Goal: Information Seeking & Learning: Learn about a topic

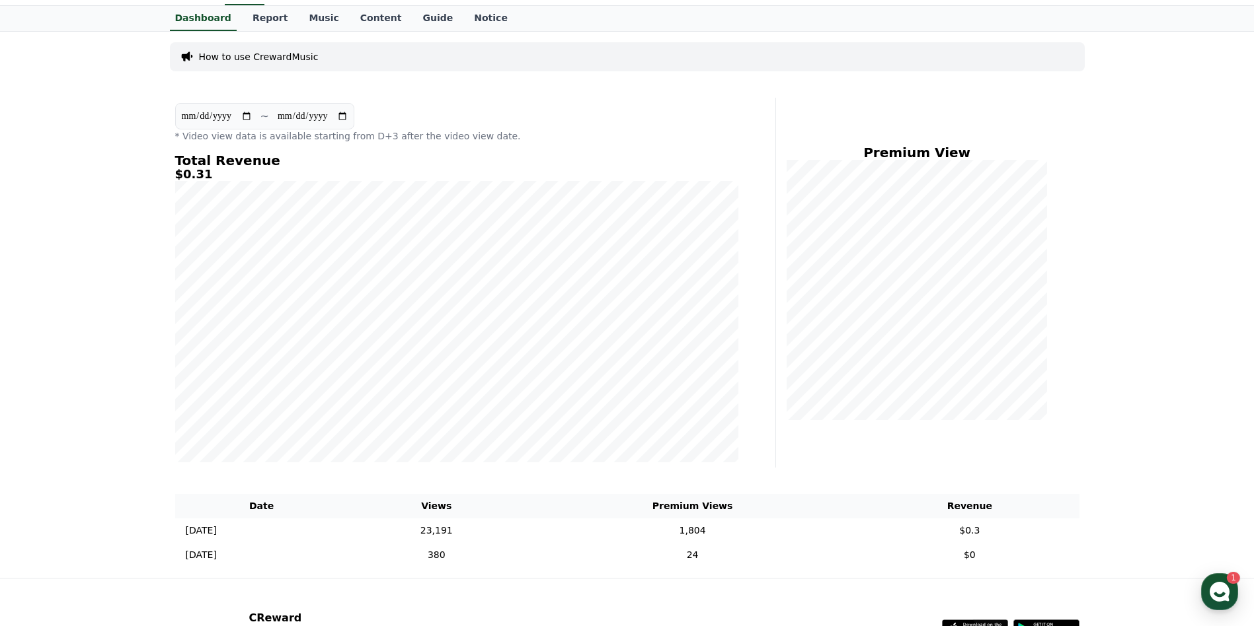
scroll to position [66, 0]
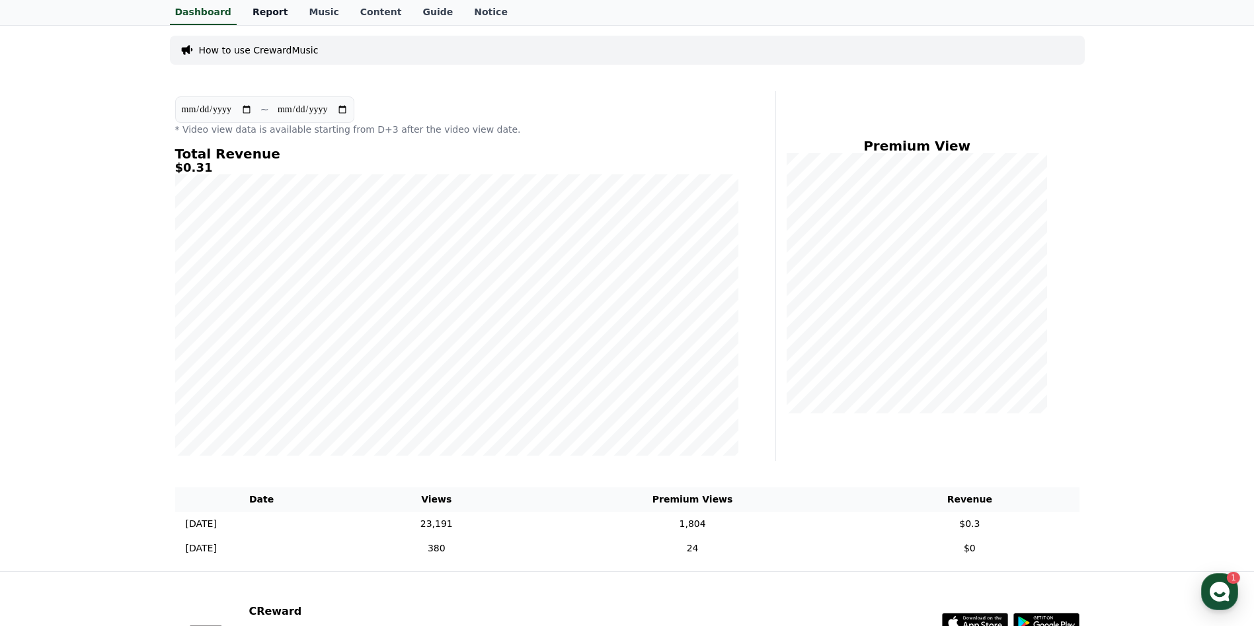
click at [264, 11] on link "Report" at bounding box center [270, 12] width 57 height 25
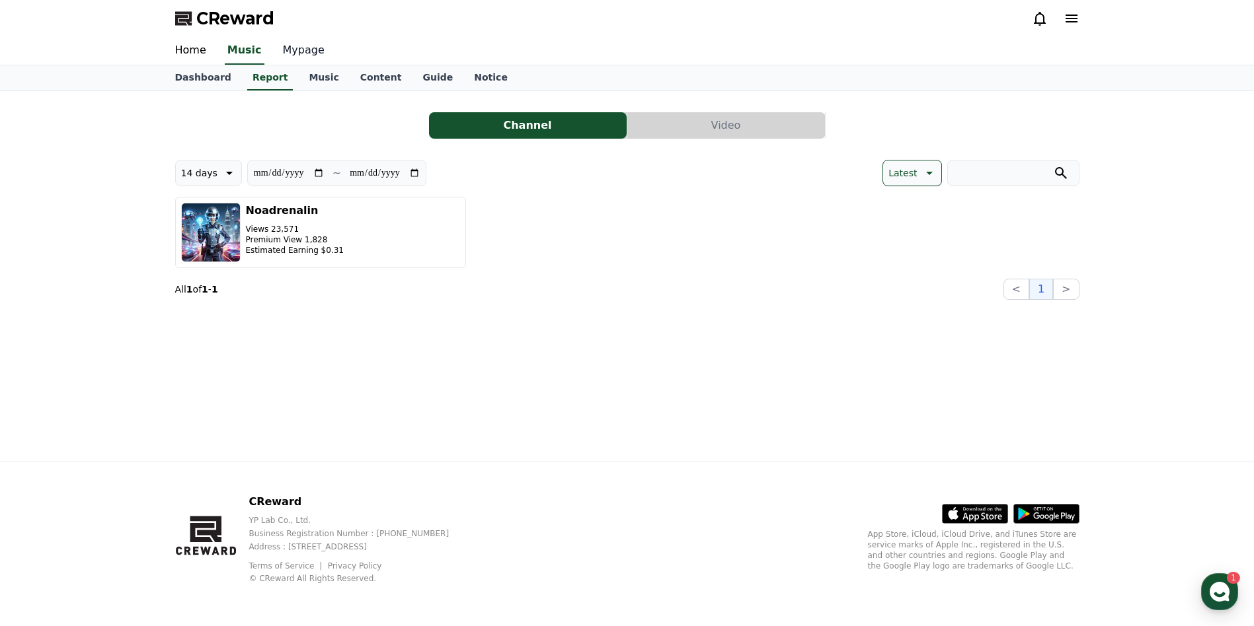
click at [299, 52] on link "Mypage" at bounding box center [303, 51] width 63 height 28
select select "**********"
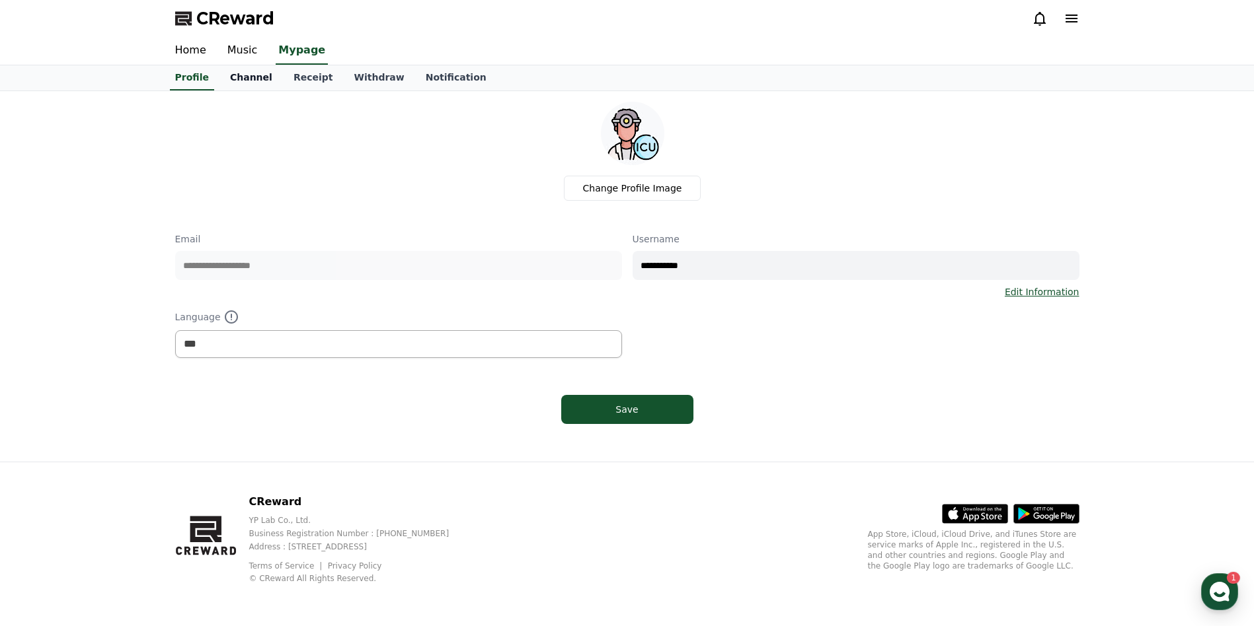
click at [245, 75] on link "Channel" at bounding box center [250, 77] width 63 height 25
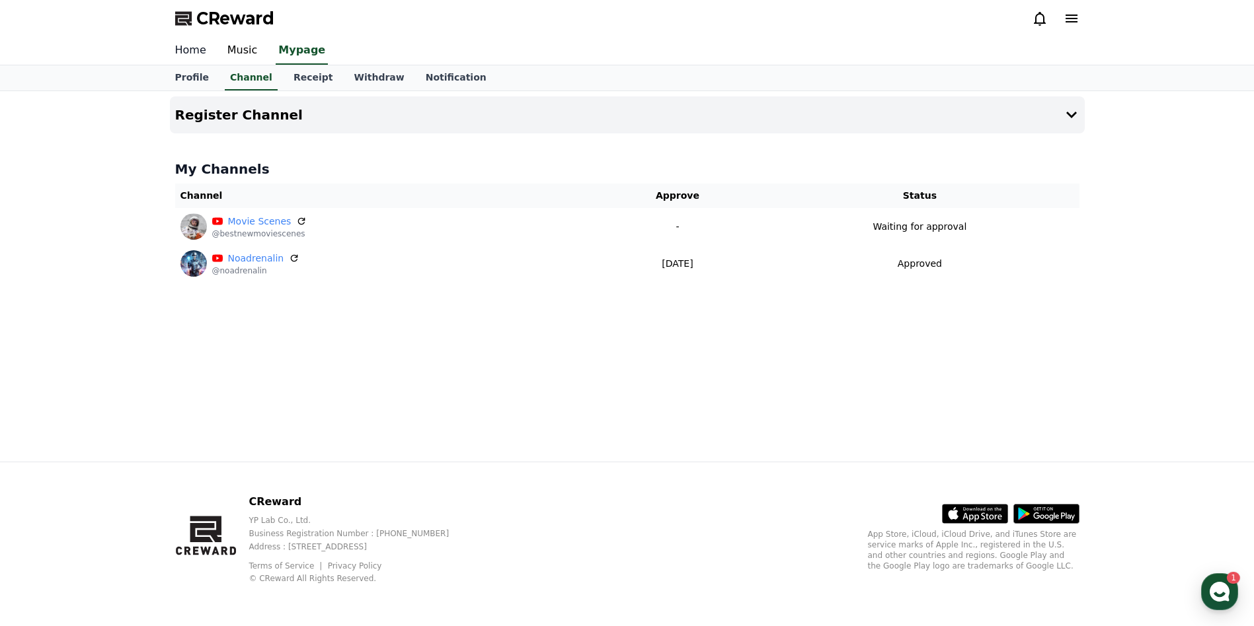
click at [191, 48] on link "Home" at bounding box center [191, 51] width 52 height 28
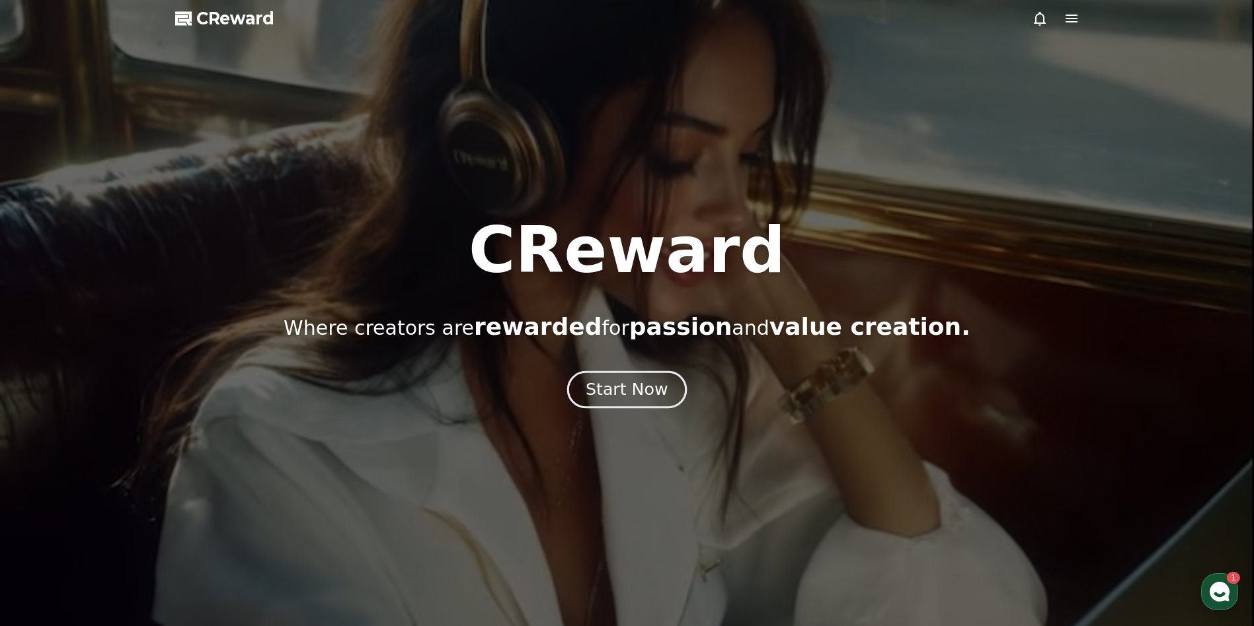
click at [630, 398] on div "Start Now" at bounding box center [626, 390] width 82 height 22
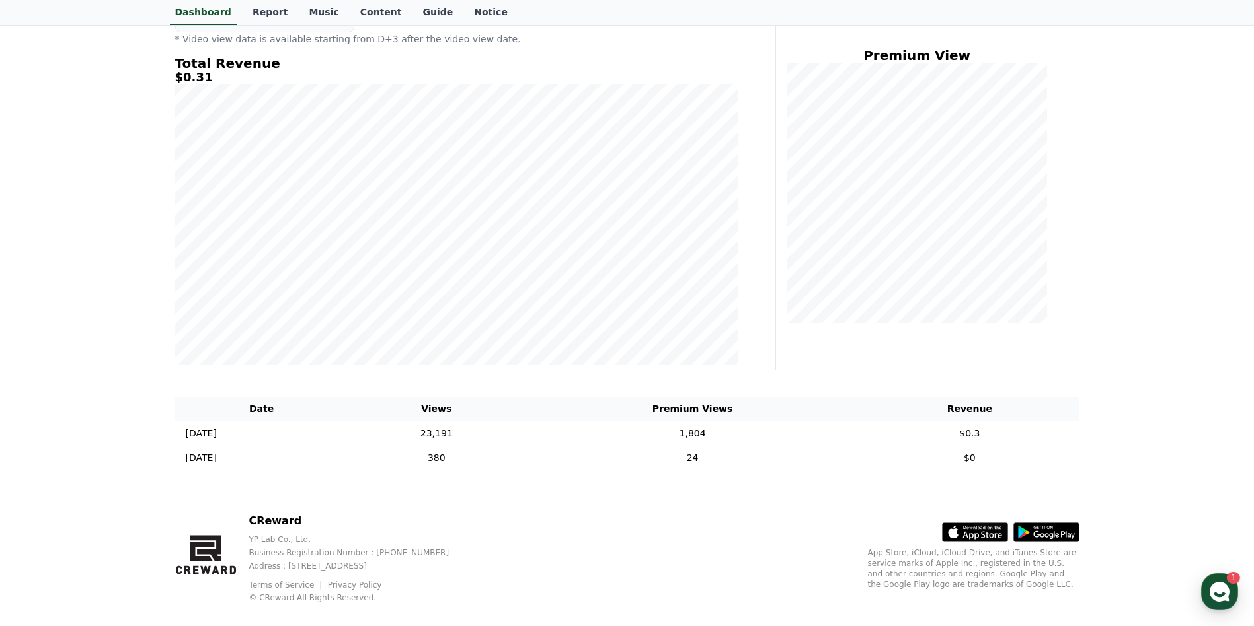
scroll to position [176, 0]
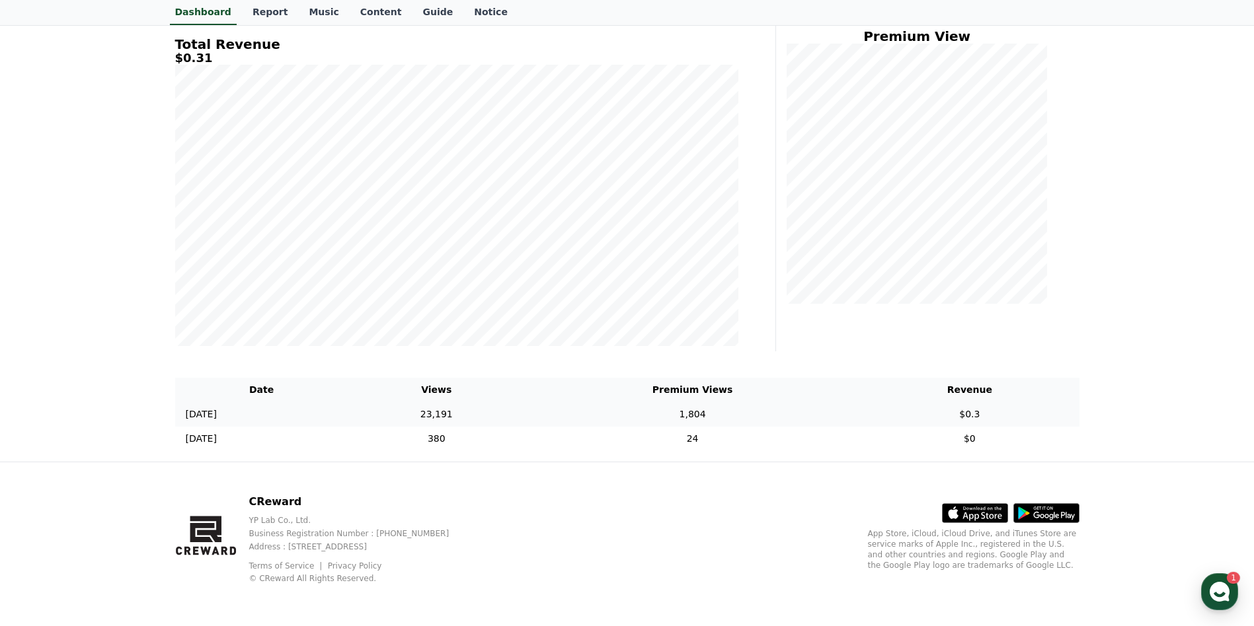
click at [439, 422] on td "23,191" at bounding box center [436, 414] width 176 height 24
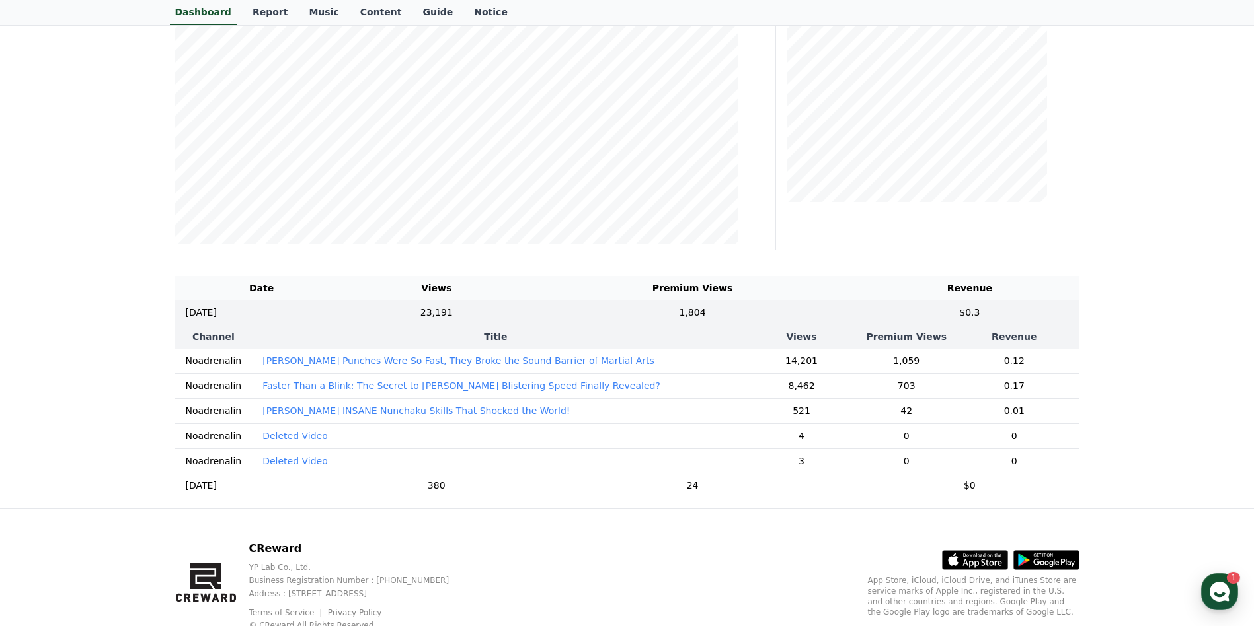
scroll to position [308, 0]
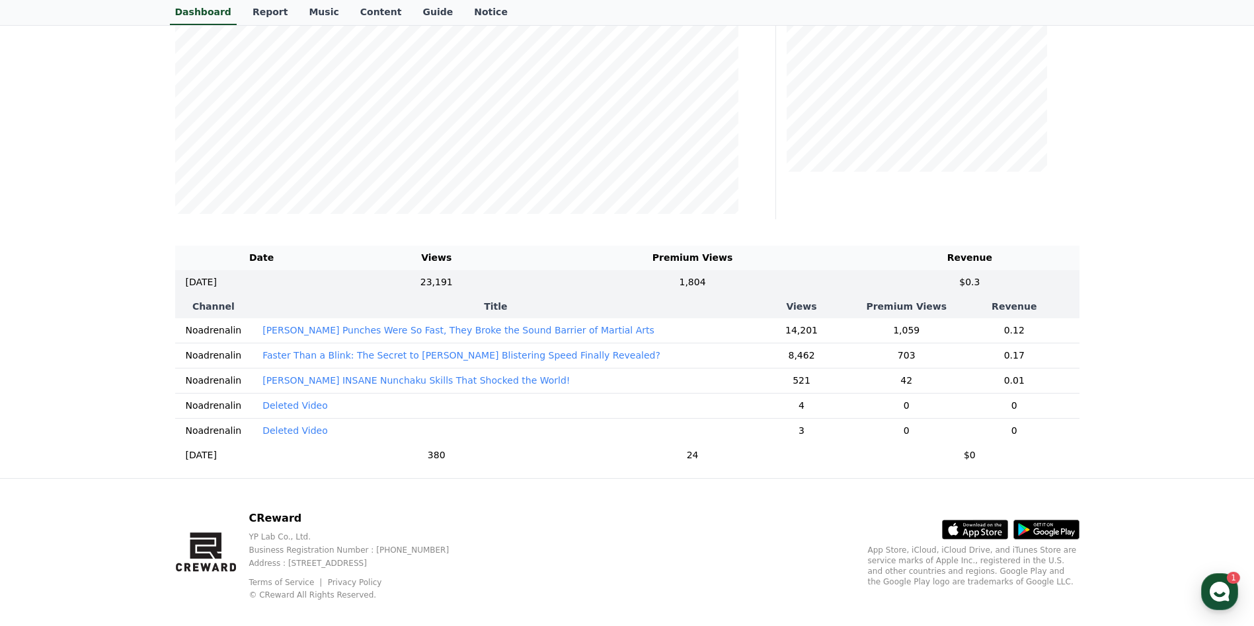
click at [373, 352] on p "Faster Than a Blink: The Secret to [PERSON_NAME] Blistering Speed Finally Revea…" at bounding box center [461, 355] width 398 height 13
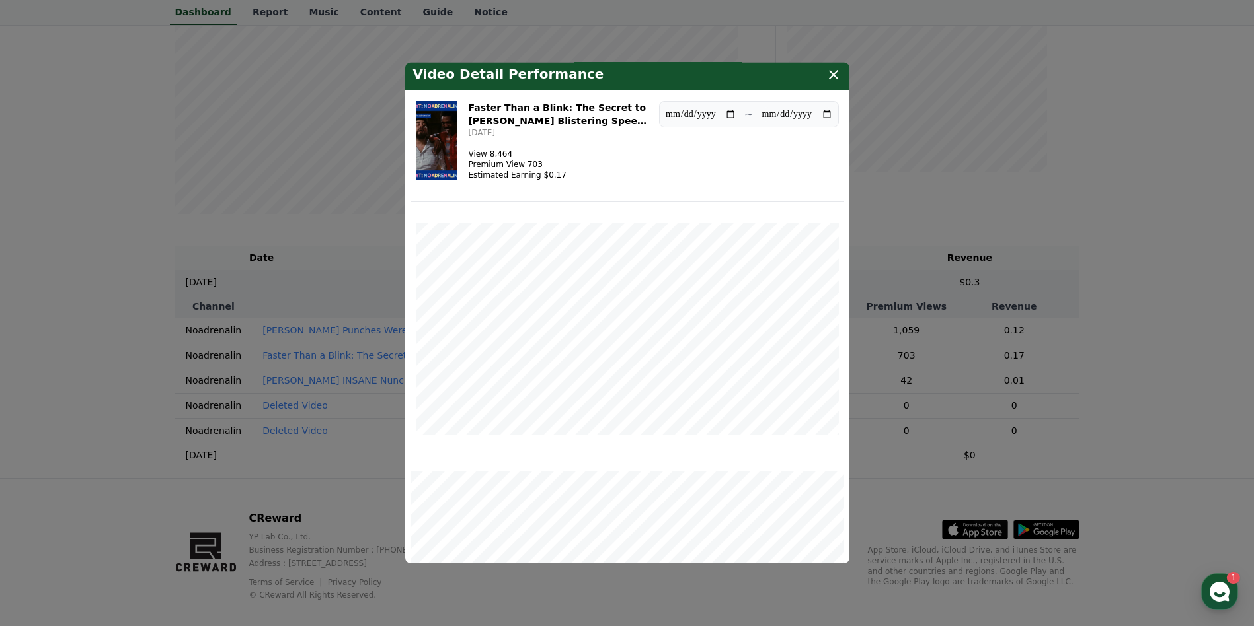
scroll to position [0, 0]
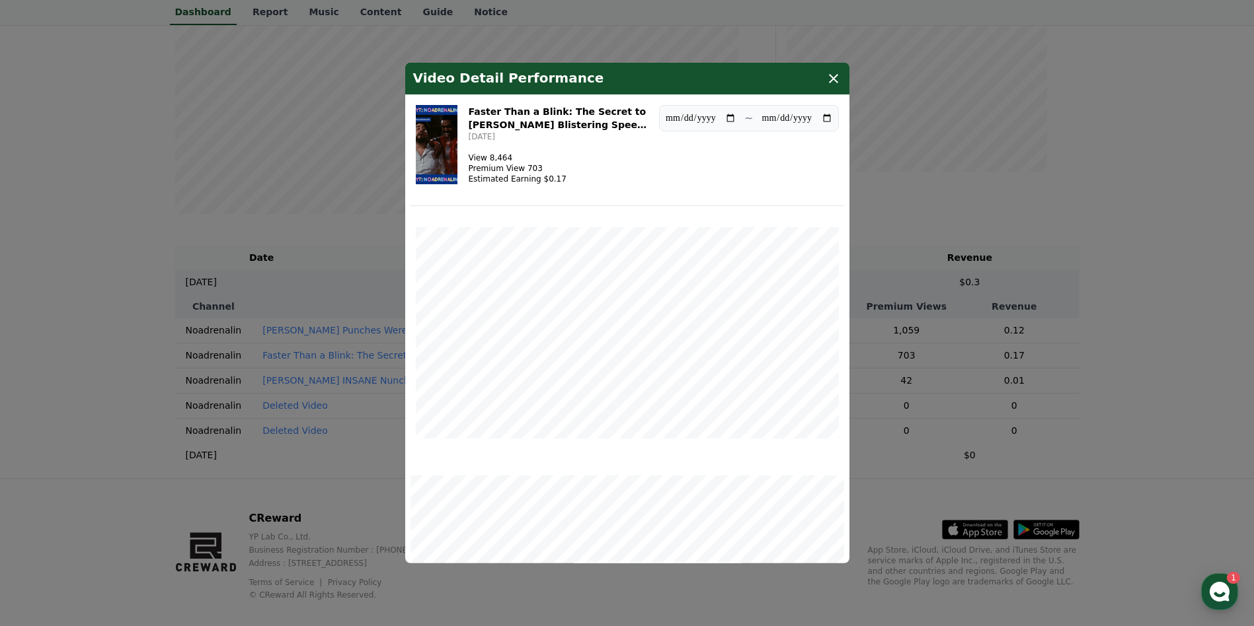
click at [834, 82] on icon "modal" at bounding box center [833, 79] width 16 height 16
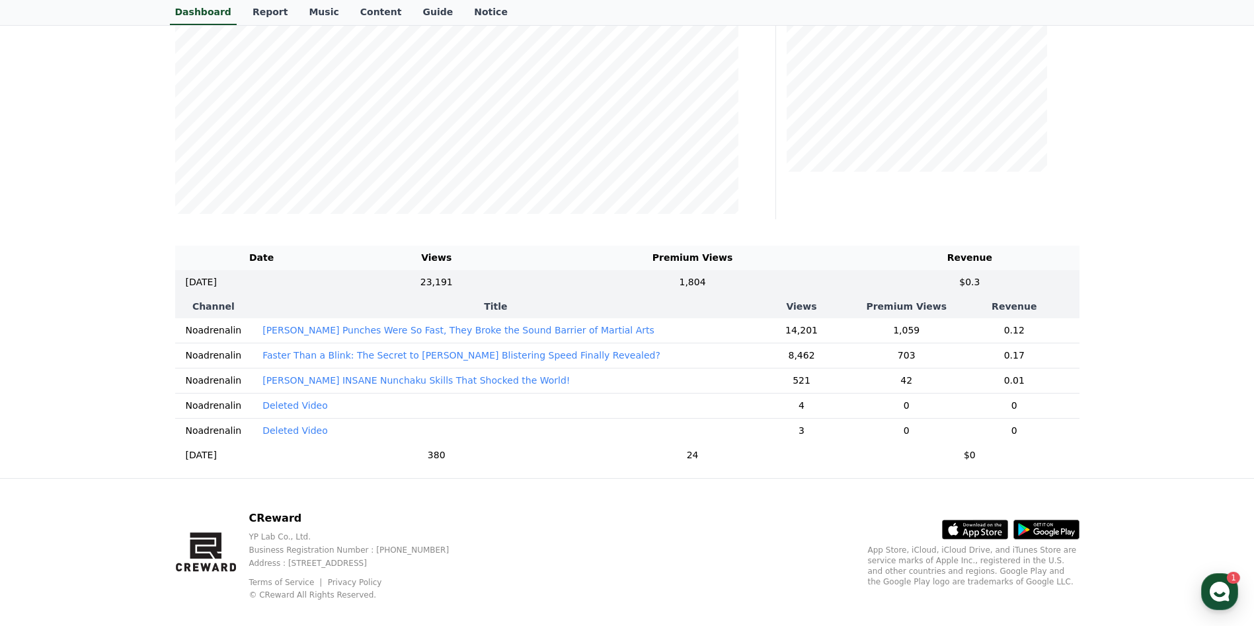
click at [326, 335] on p "[PERSON_NAME] Punches Were So Fast, They Broke the Sound Barrier of Martial Arts" at bounding box center [458, 330] width 392 height 13
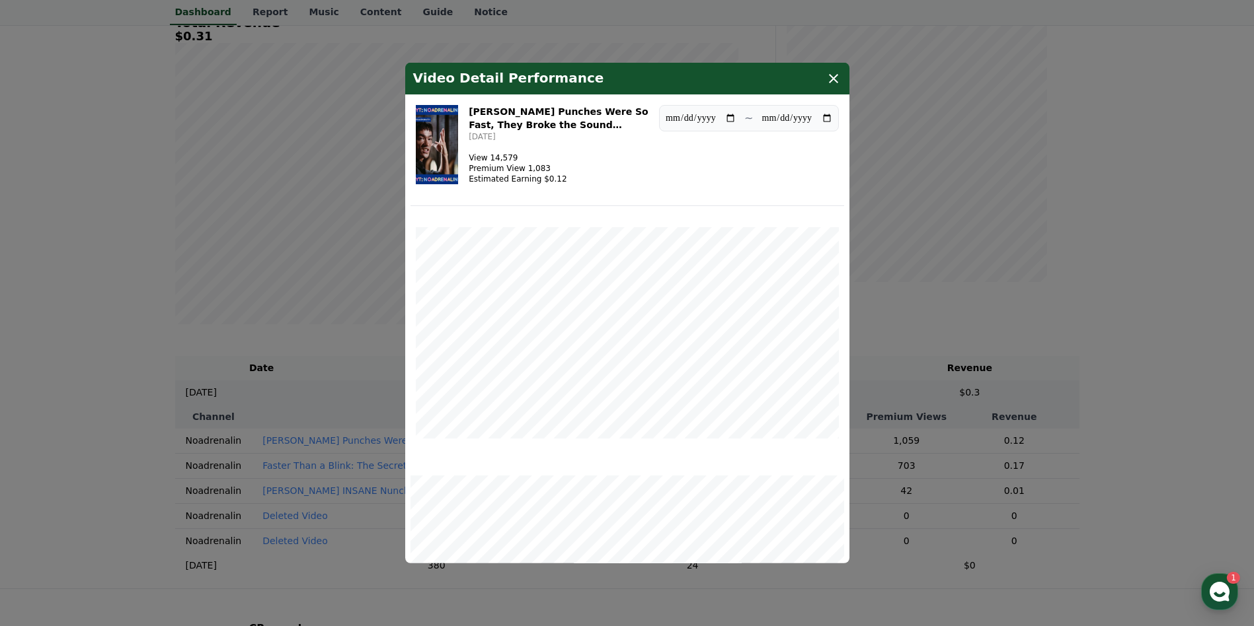
scroll to position [176, 0]
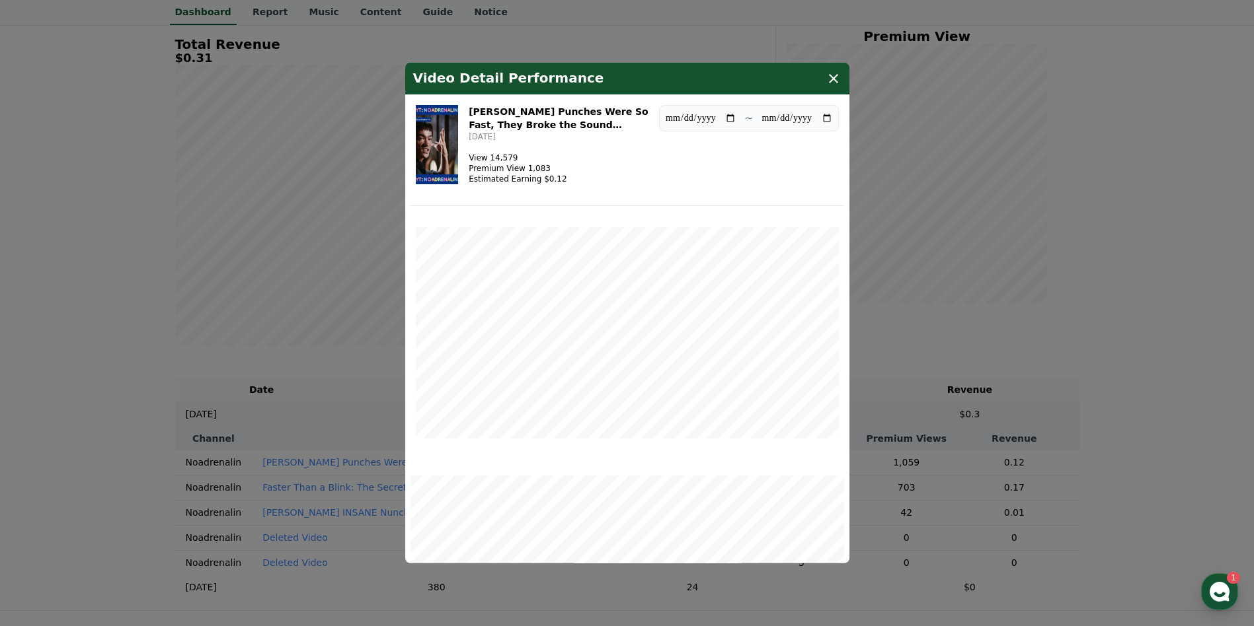
click at [829, 79] on icon "modal" at bounding box center [833, 79] width 16 height 16
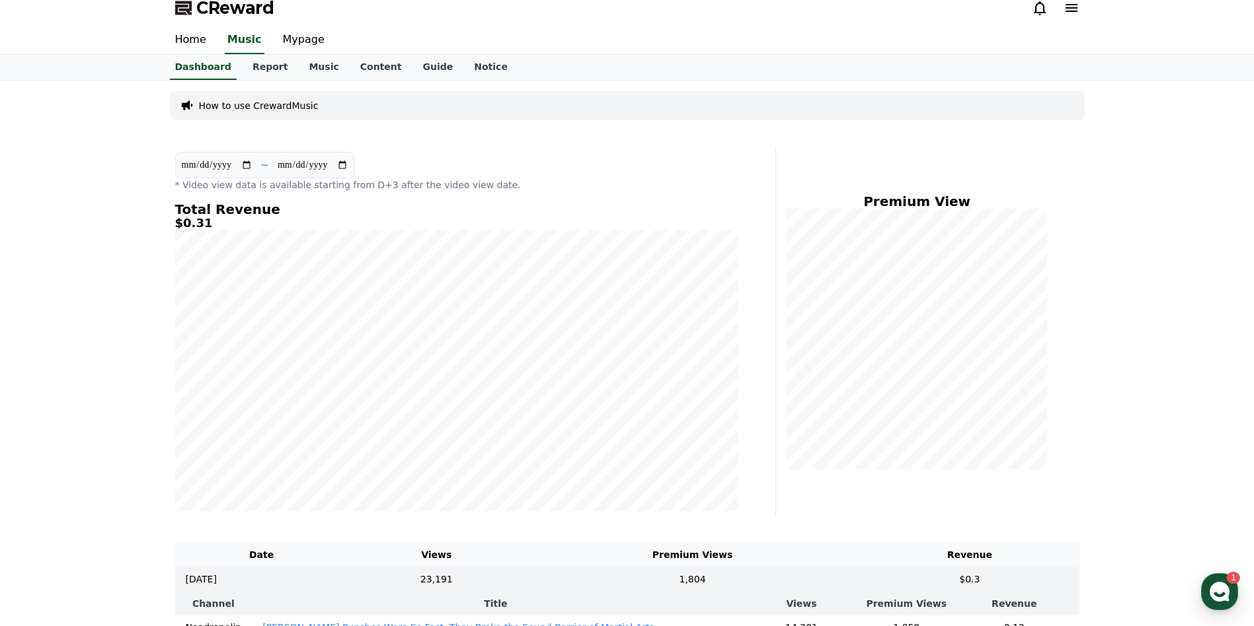
scroll to position [0, 0]
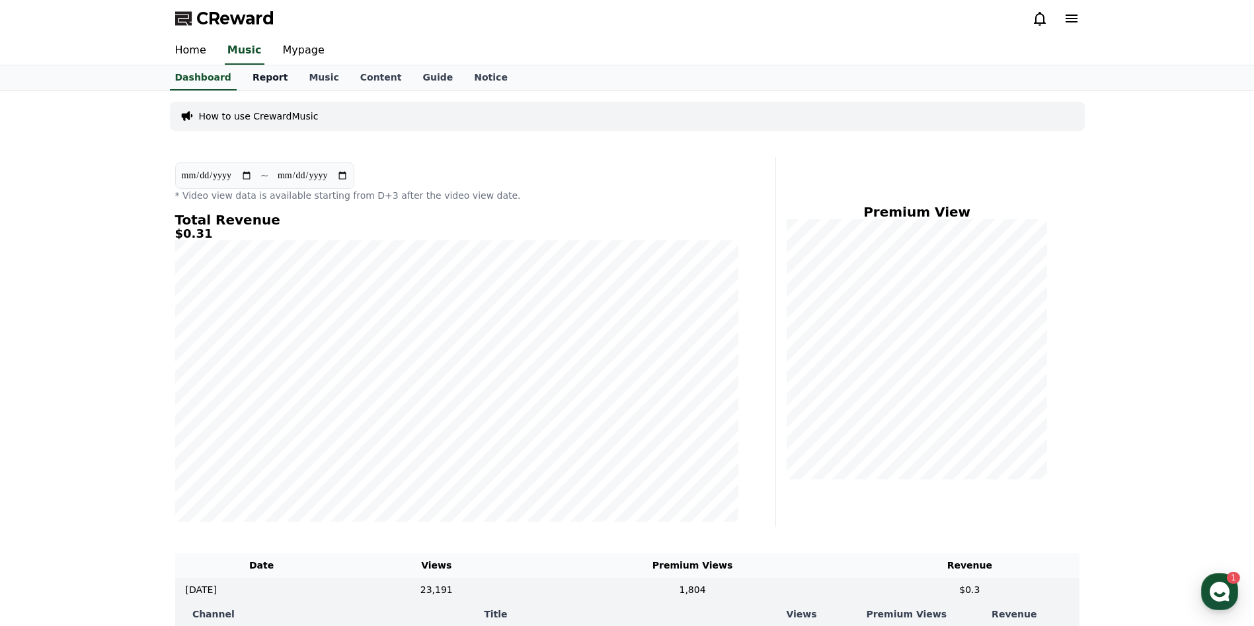
click at [253, 78] on link "Report" at bounding box center [270, 77] width 57 height 25
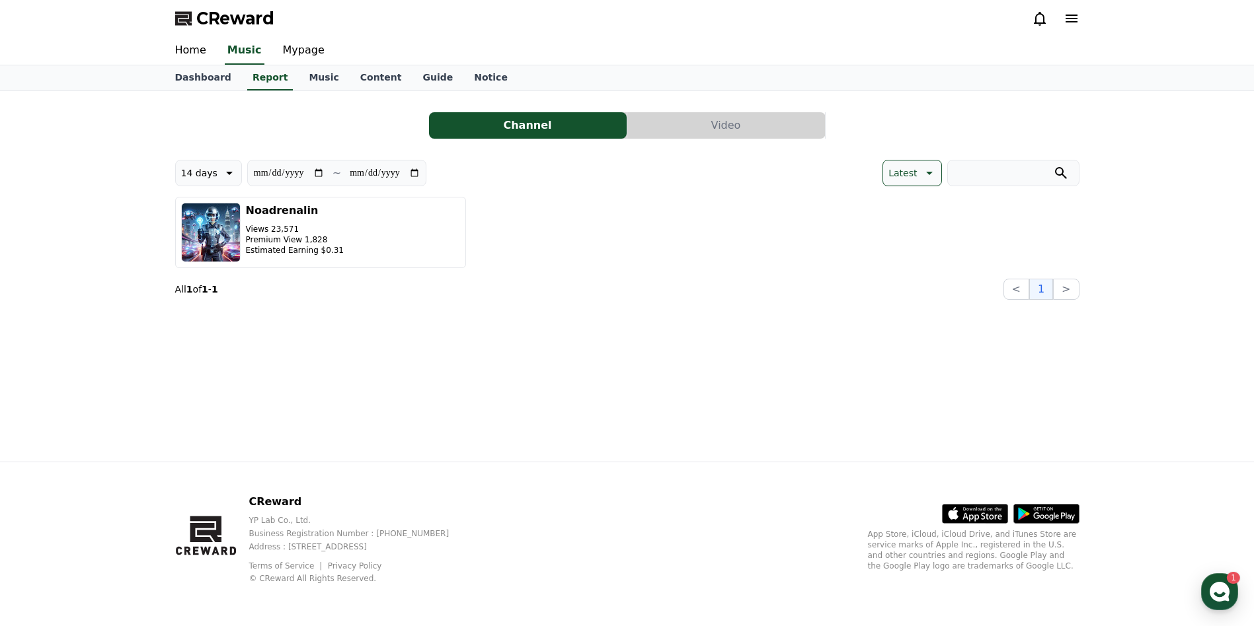
click at [735, 129] on button "Video" at bounding box center [726, 125] width 198 height 26
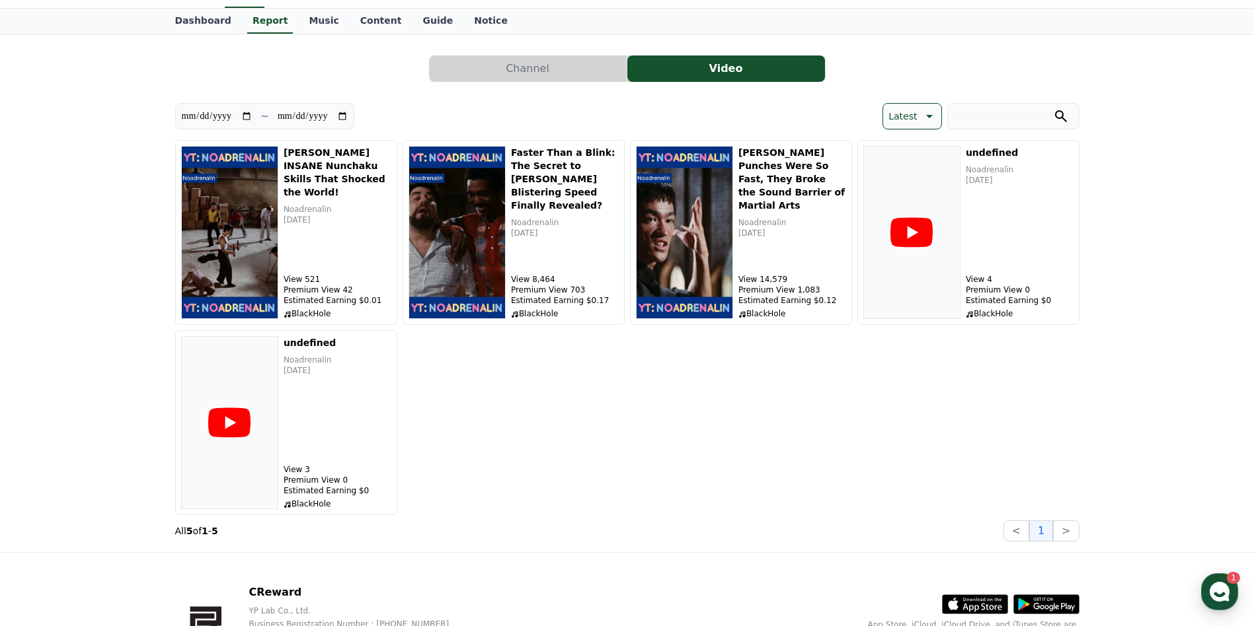
scroll to position [66, 0]
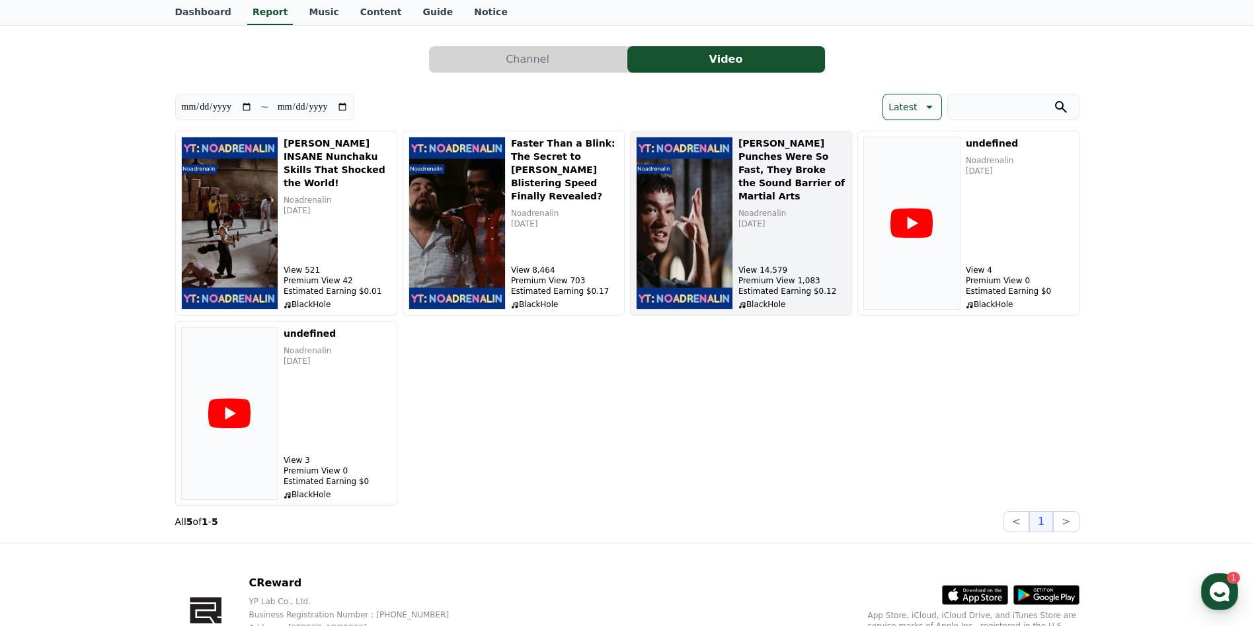
click at [779, 157] on h5 "[PERSON_NAME] Punches Were So Fast, They Broke the Sound Barrier of Martial Arts" at bounding box center [792, 170] width 108 height 66
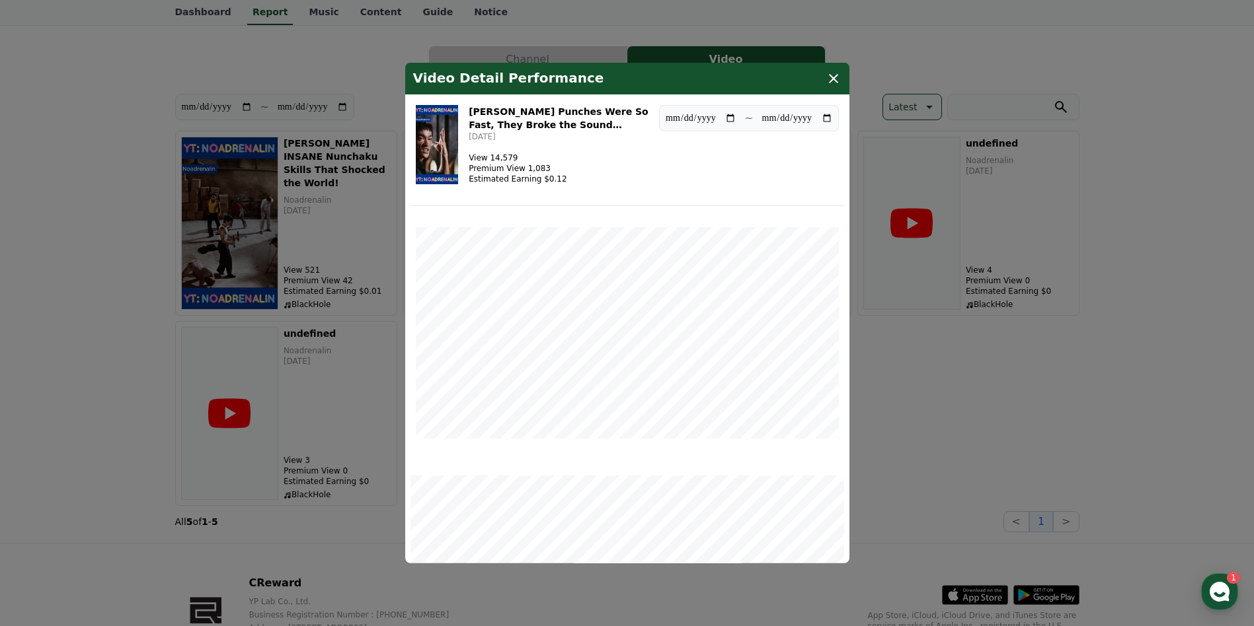
click at [577, 116] on h3 "[PERSON_NAME] Punches Were So Fast, They Broke the Sound Barrier of Martial Arts" at bounding box center [559, 118] width 180 height 26
click at [831, 75] on icon "modal" at bounding box center [833, 79] width 16 height 16
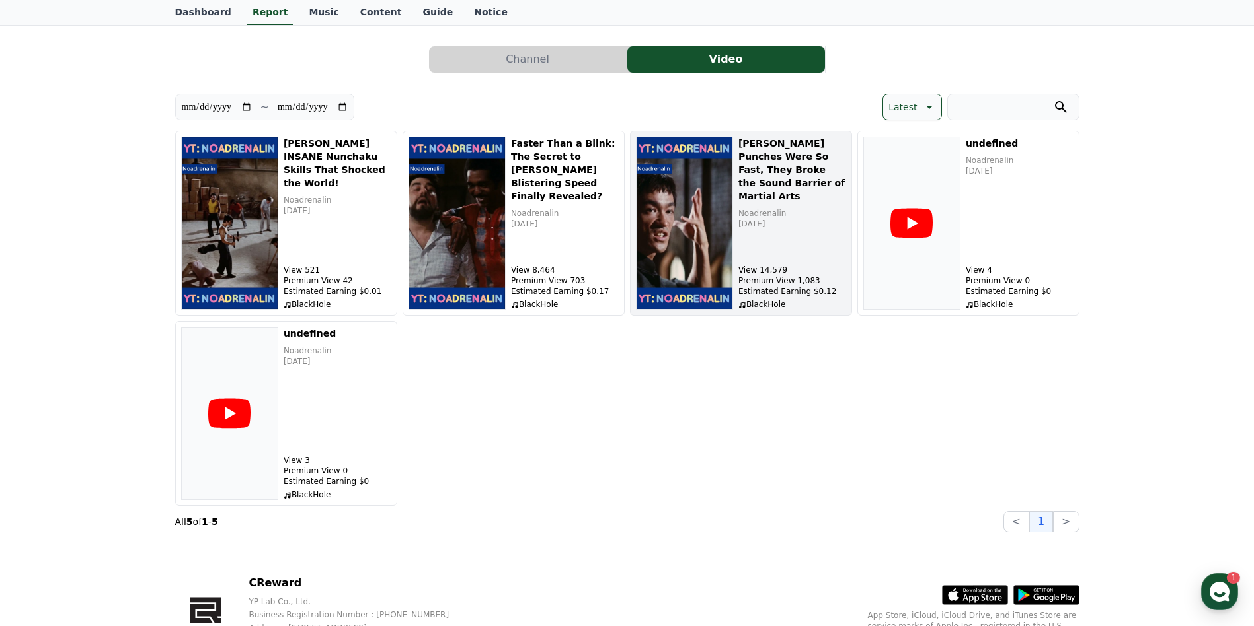
click at [693, 300] on img "button" at bounding box center [684, 223] width 97 height 173
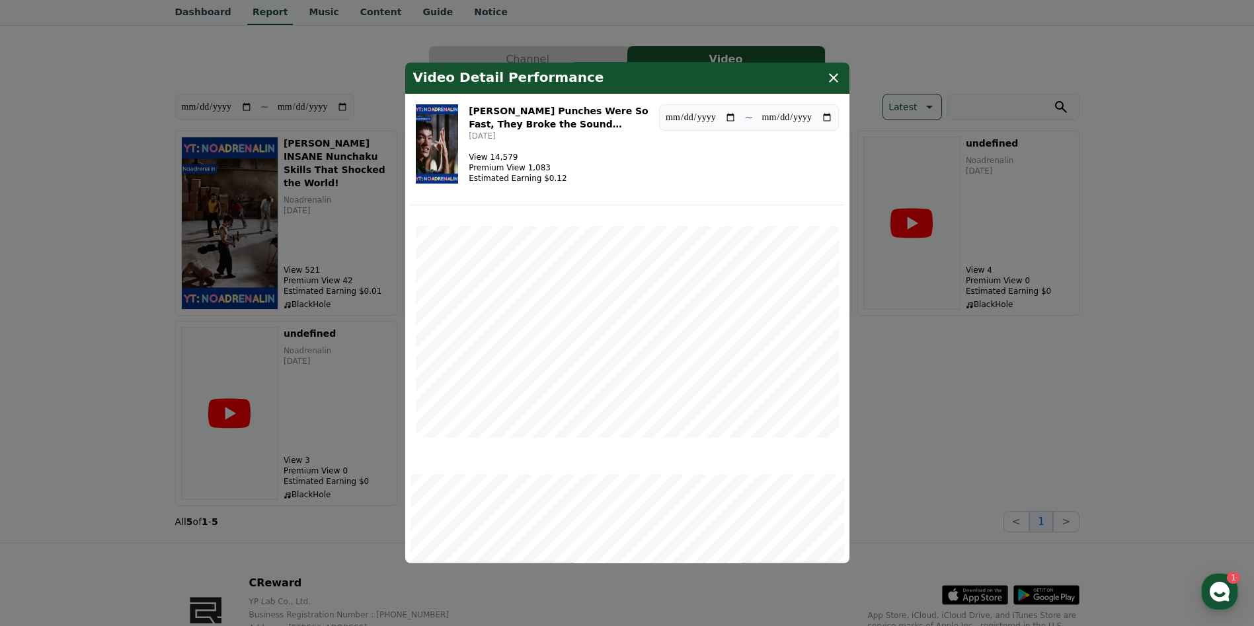
scroll to position [0, 0]
click at [432, 138] on img "modal" at bounding box center [437, 144] width 43 height 79
click at [836, 79] on icon "modal" at bounding box center [833, 79] width 16 height 16
